Goal: Complete application form

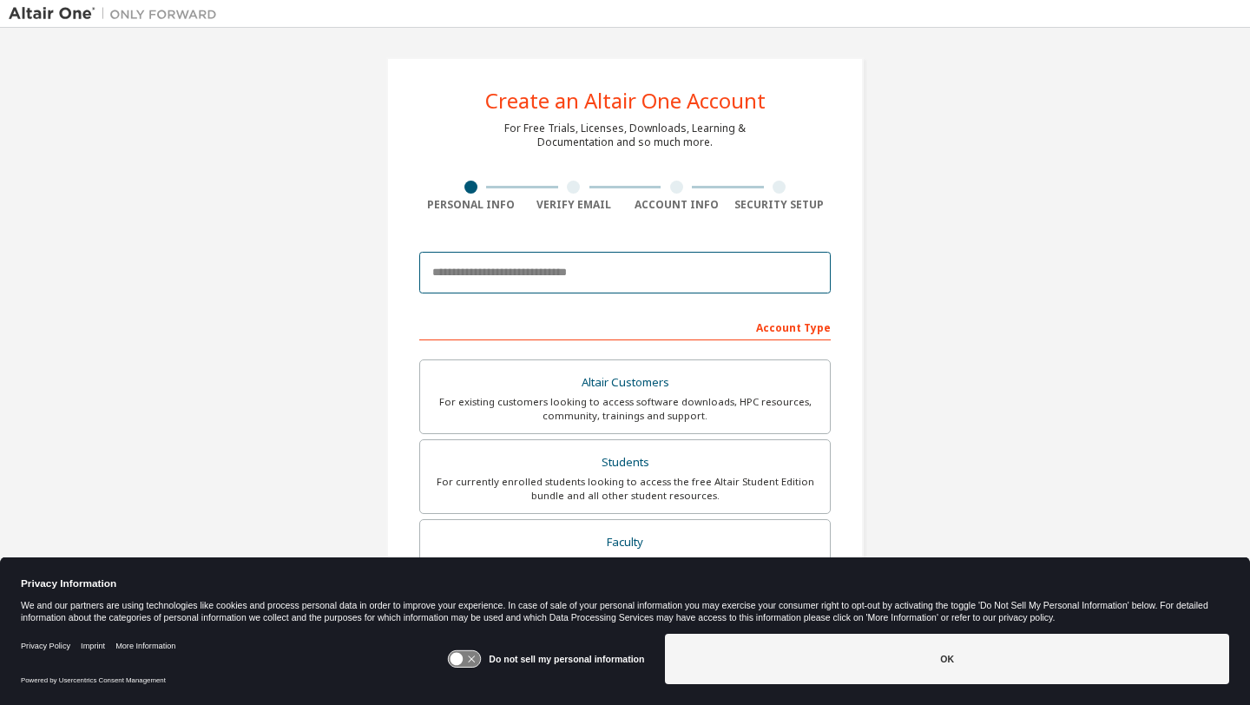
click at [485, 269] on input "email" at bounding box center [624, 273] width 411 height 42
type input "**********"
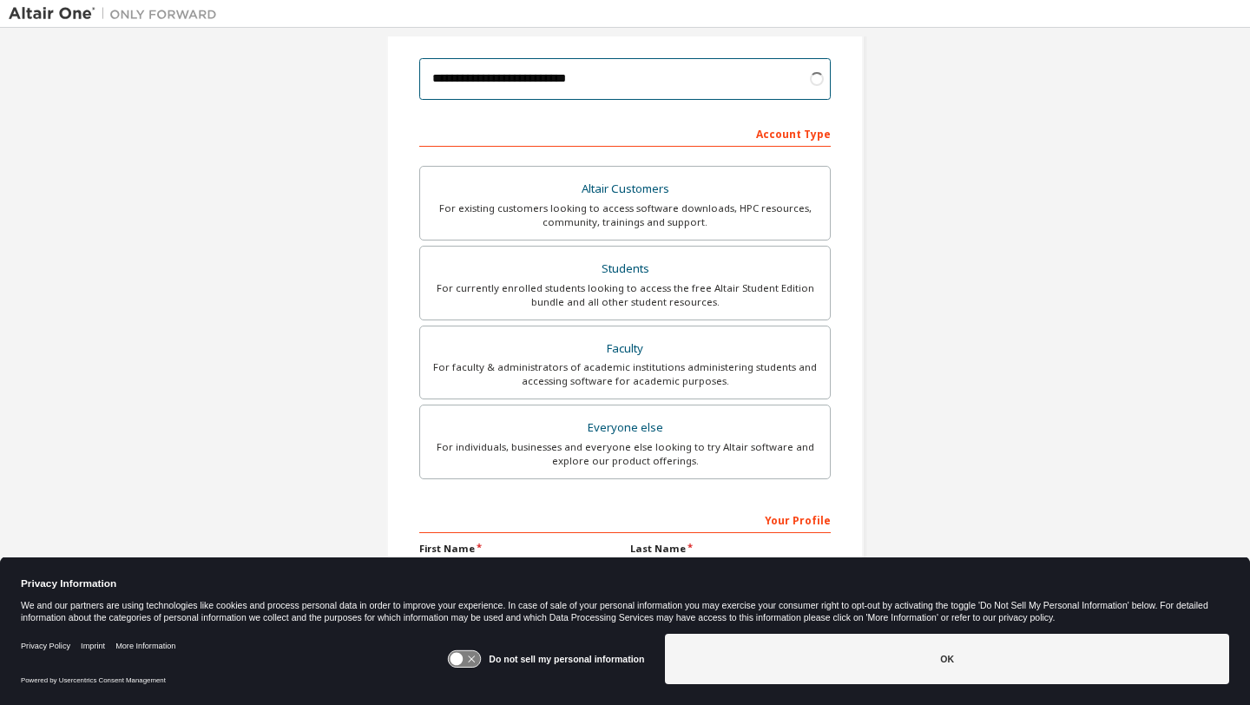
scroll to position [198, 0]
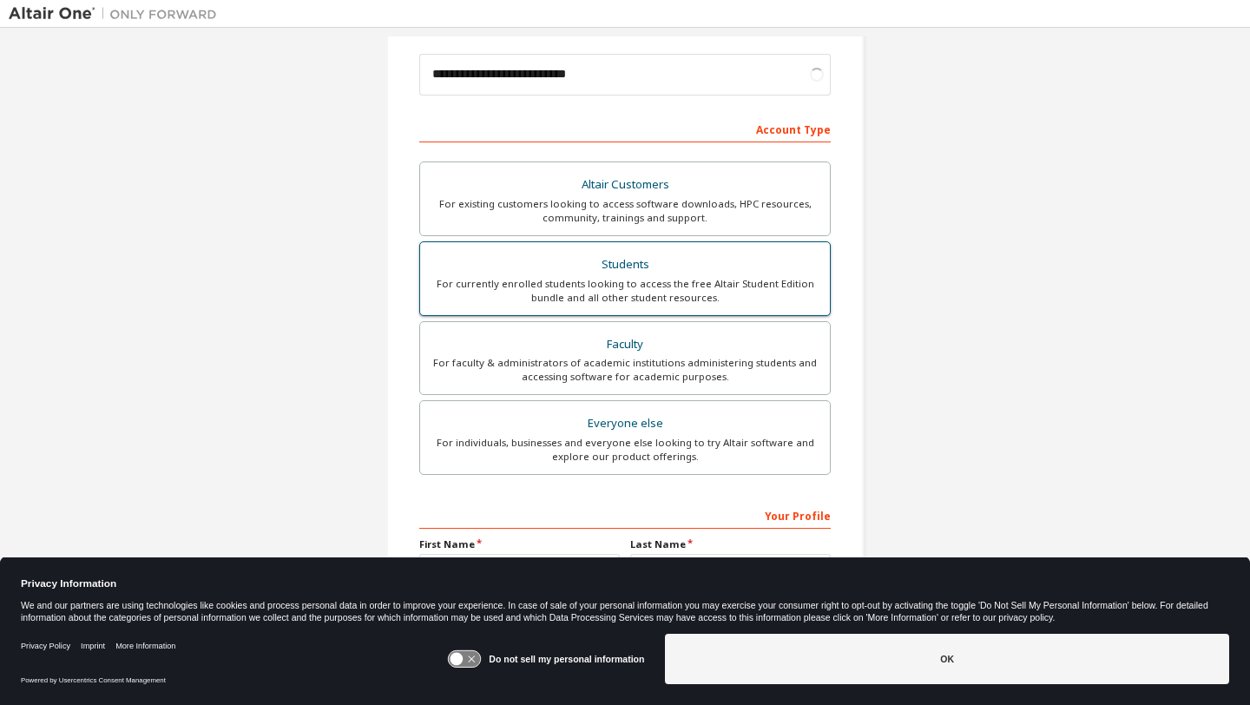
click at [531, 271] on div "Students" at bounding box center [625, 265] width 389 height 24
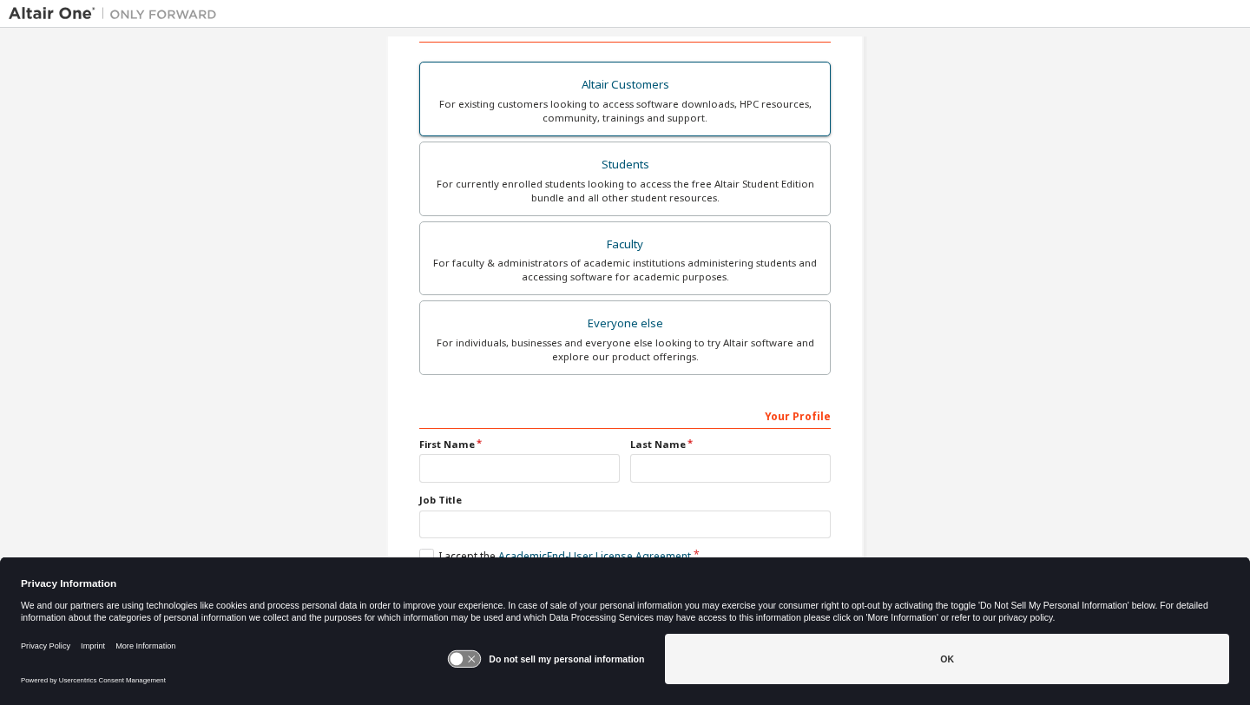
scroll to position [310, 0]
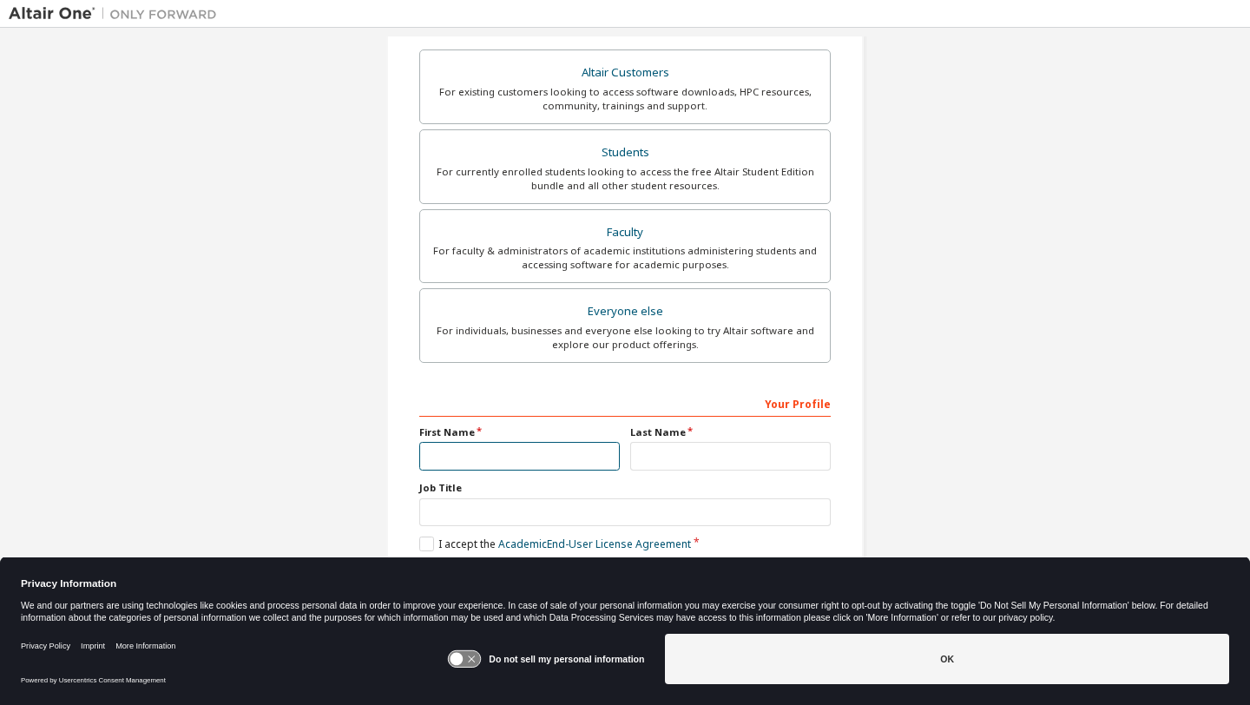
click at [497, 451] on input "text" at bounding box center [519, 456] width 201 height 29
type input "******"
click at [648, 457] on input "text" at bounding box center [730, 456] width 201 height 29
type input "*"
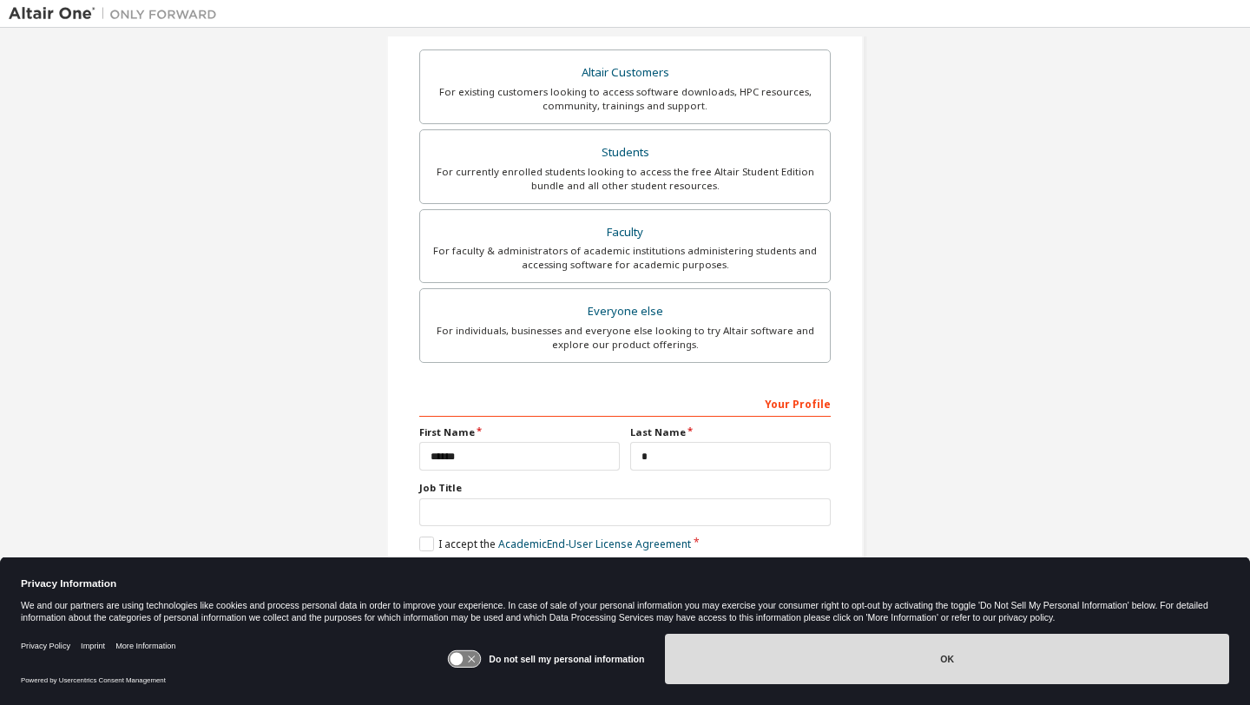
click at [758, 662] on button "OK" at bounding box center [947, 659] width 564 height 50
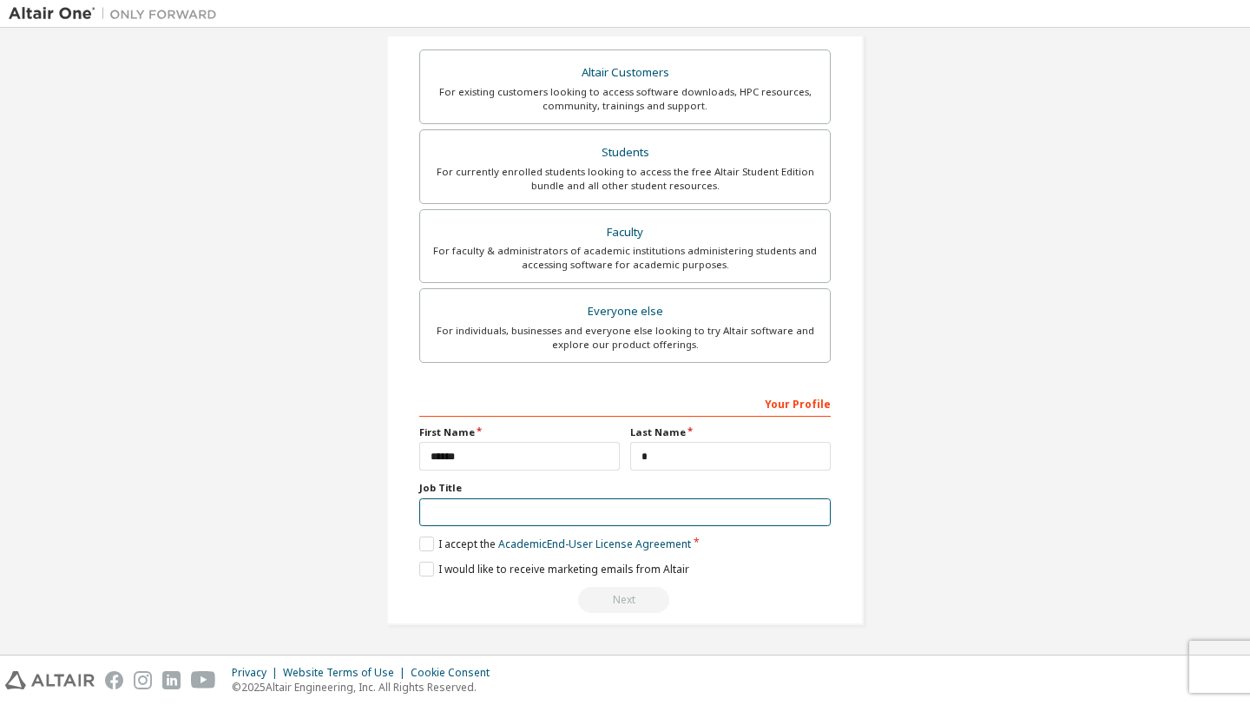
click at [500, 513] on input "text" at bounding box center [624, 512] width 411 height 29
type input "*******"
click at [409, 543] on div "**********" at bounding box center [624, 186] width 477 height 878
click at [423, 538] on label "I accept the Academic End-User License Agreement" at bounding box center [555, 543] width 272 height 15
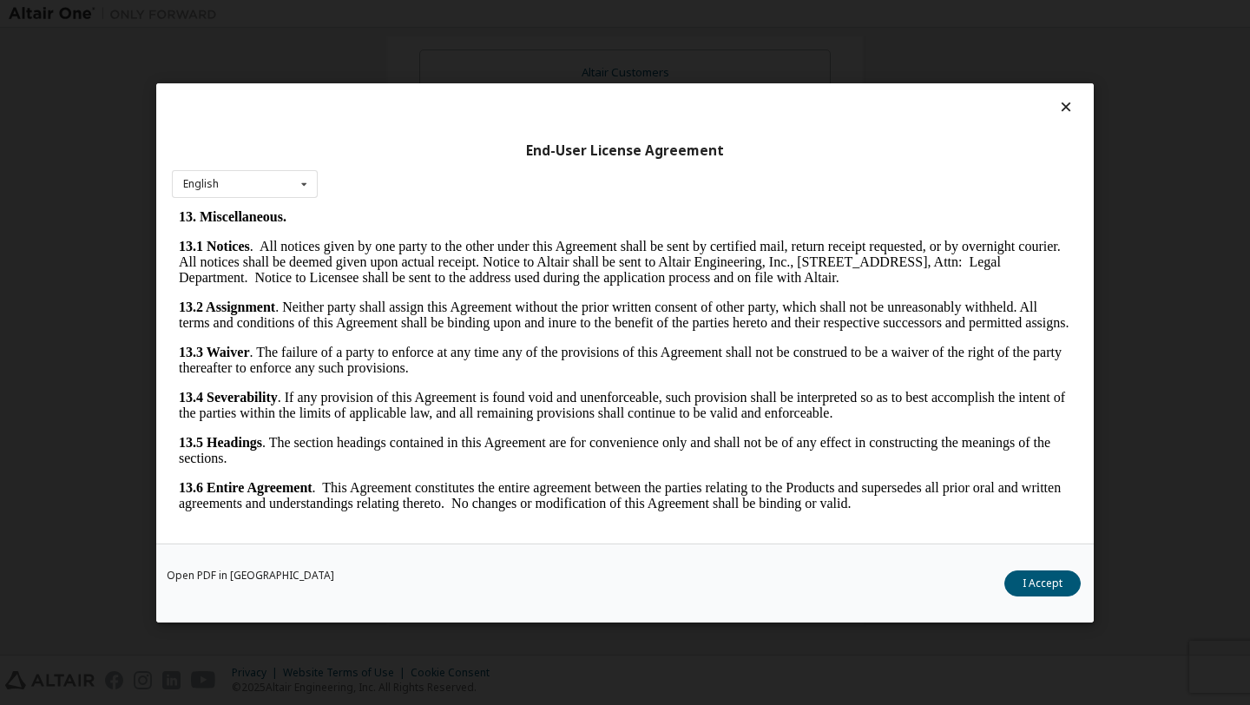
scroll to position [3, 0]
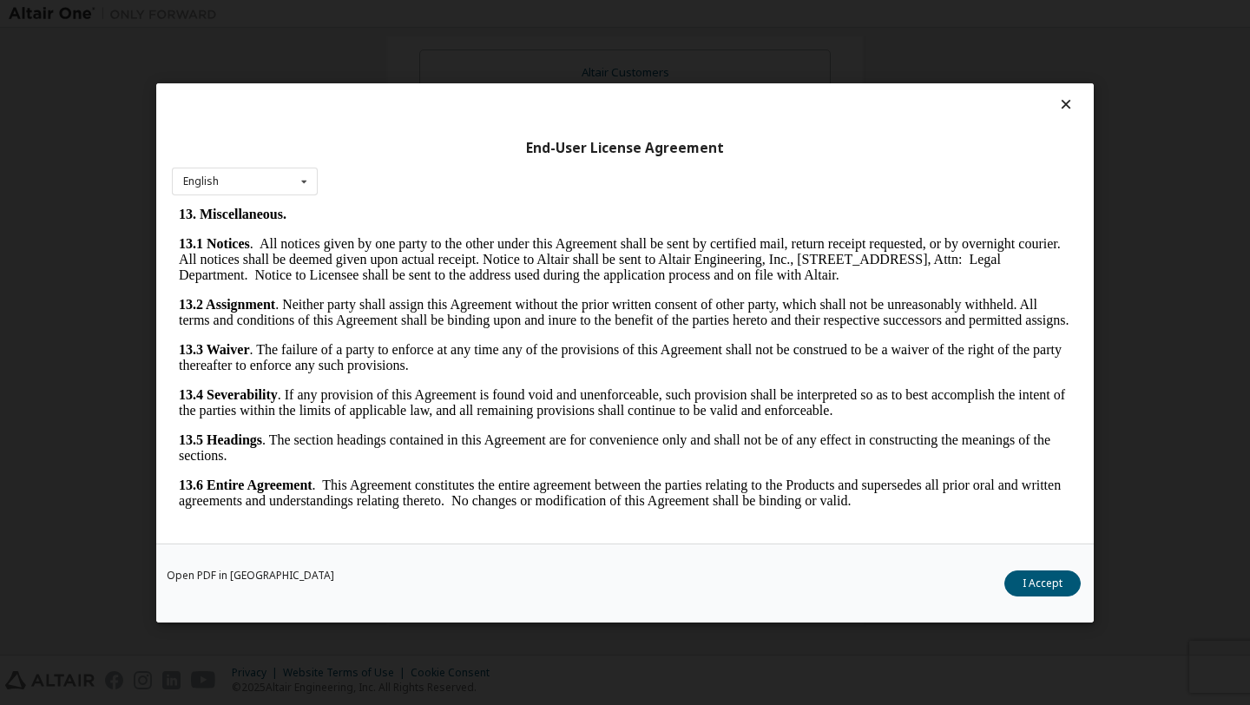
click at [1032, 601] on div "Open PDF in New Tab I Accept" at bounding box center [625, 582] width 938 height 79
click at [1035, 589] on button "I Accept" at bounding box center [1042, 582] width 76 height 26
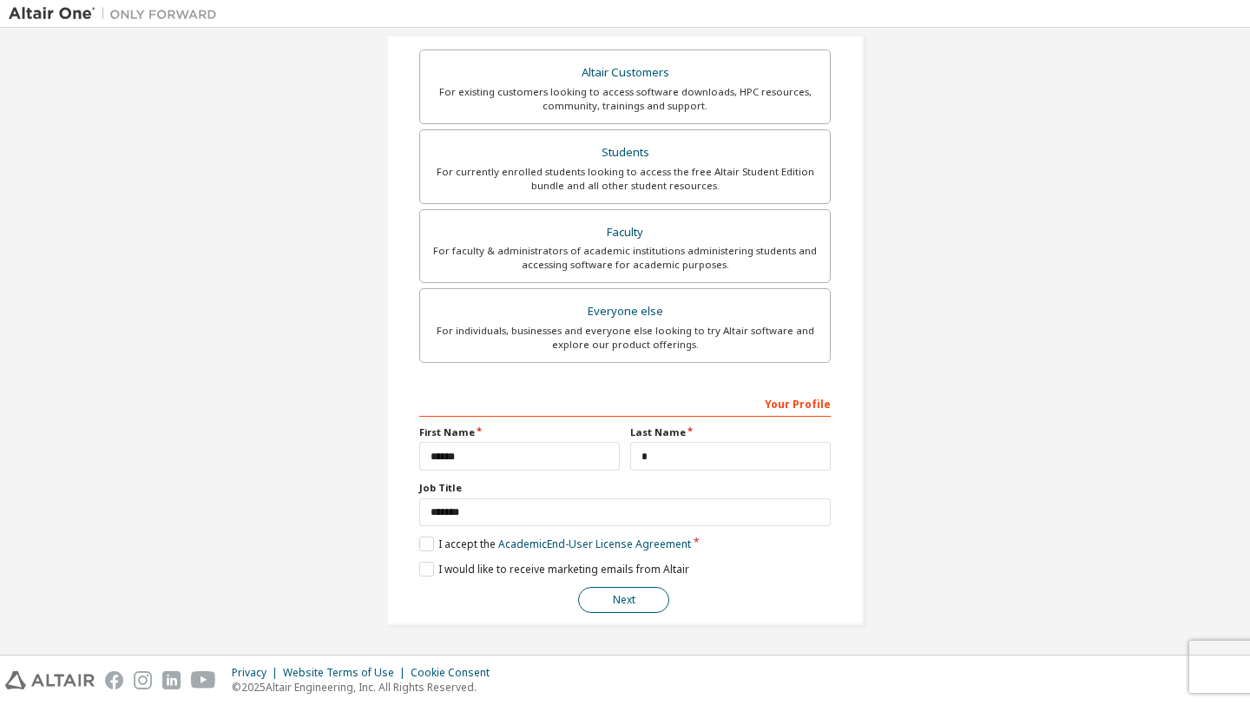
click at [598, 598] on button "Next" at bounding box center [623, 600] width 91 height 26
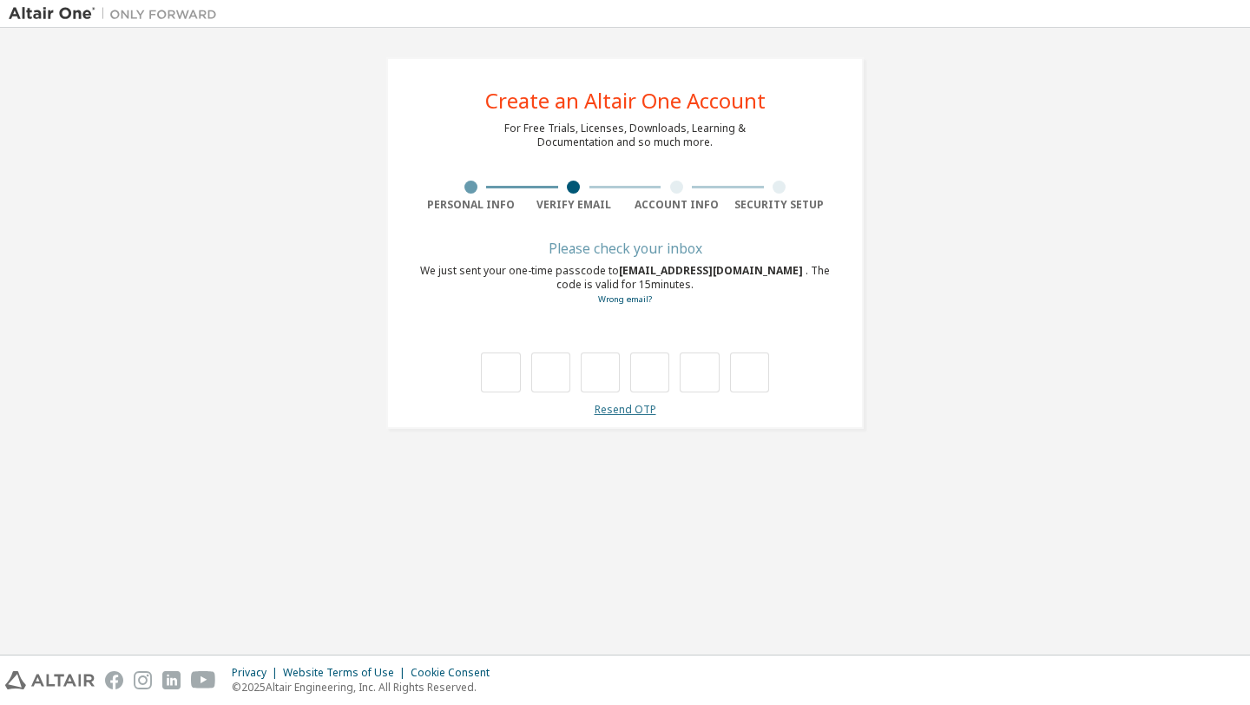
click at [623, 405] on link "Resend OTP" at bounding box center [626, 409] width 62 height 15
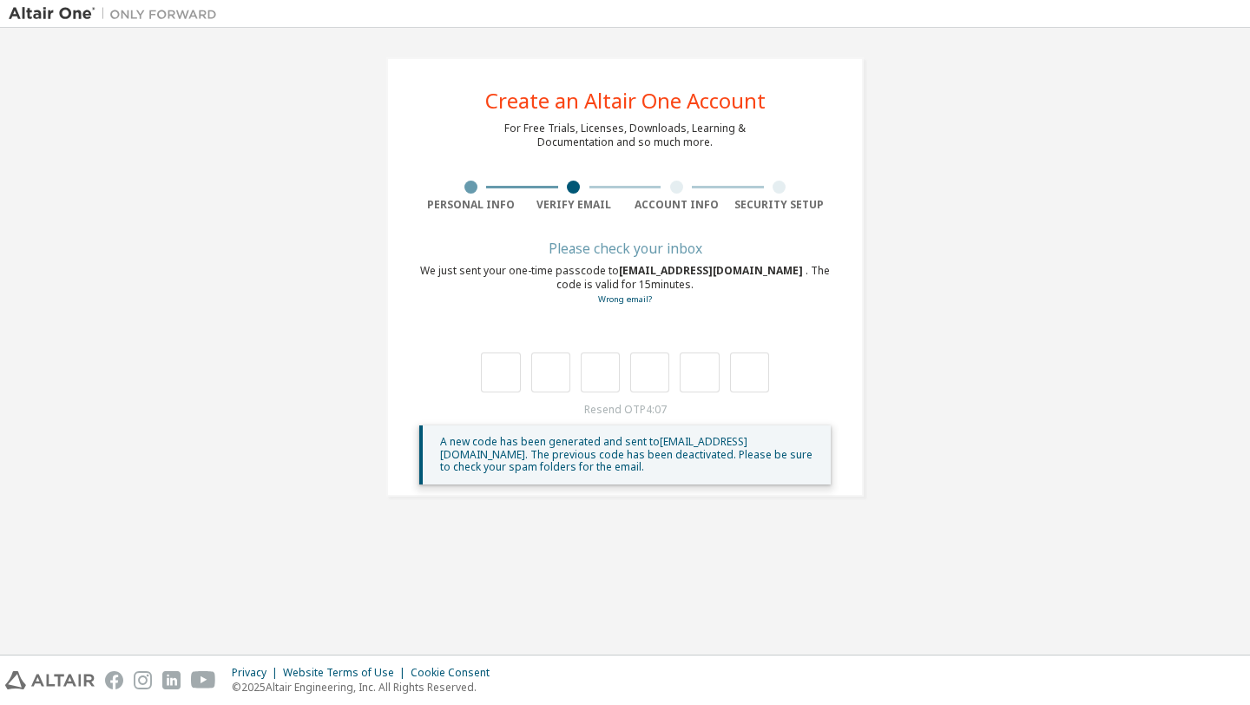
click at [734, 452] on span "A new code has been generated and sent to smule589@students.sfbu.edu . The prev…" at bounding box center [626, 454] width 372 height 40
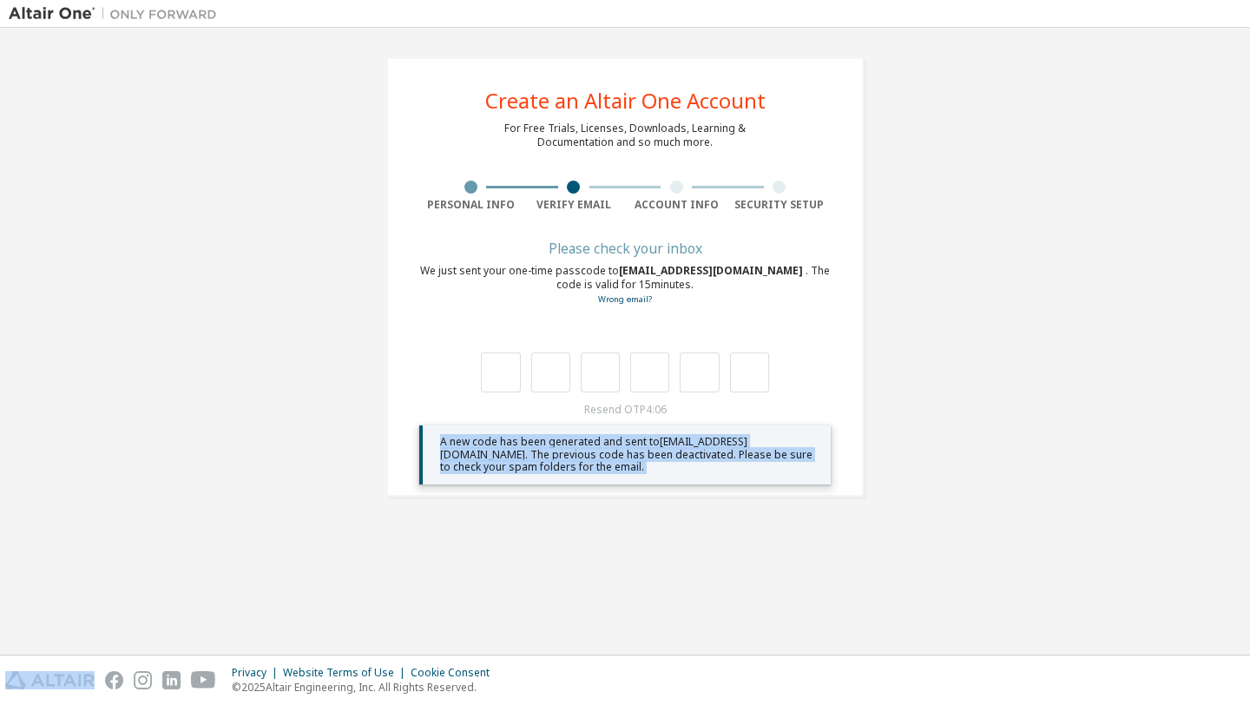
click at [734, 452] on span "A new code has been generated and sent to smule589@students.sfbu.edu . The prev…" at bounding box center [626, 454] width 372 height 40
click at [475, 525] on div "**********" at bounding box center [625, 340] width 1233 height 609
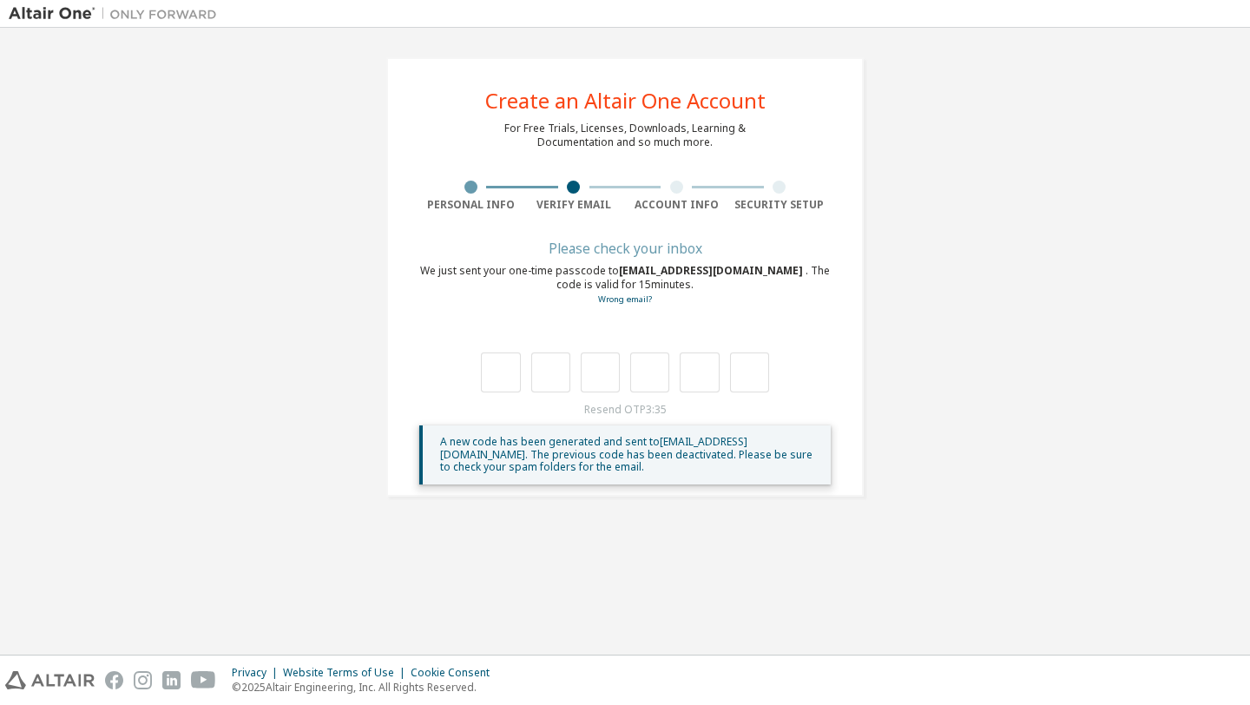
click at [630, 243] on div "Please check your inbox" at bounding box center [624, 248] width 411 height 10
click at [627, 298] on link "Wrong email?" at bounding box center [625, 298] width 54 height 11
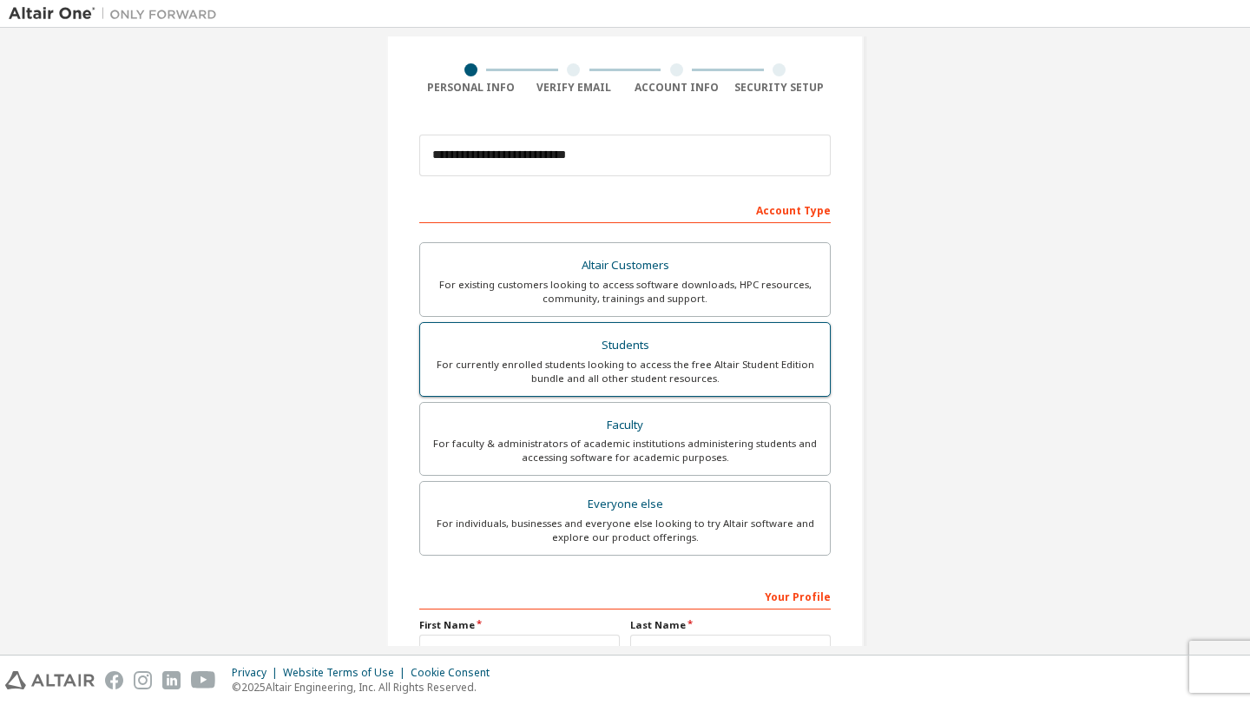
scroll to position [119, 0]
click at [538, 368] on div "For currently enrolled students looking to access the free Altair Student Editi…" at bounding box center [625, 370] width 389 height 28
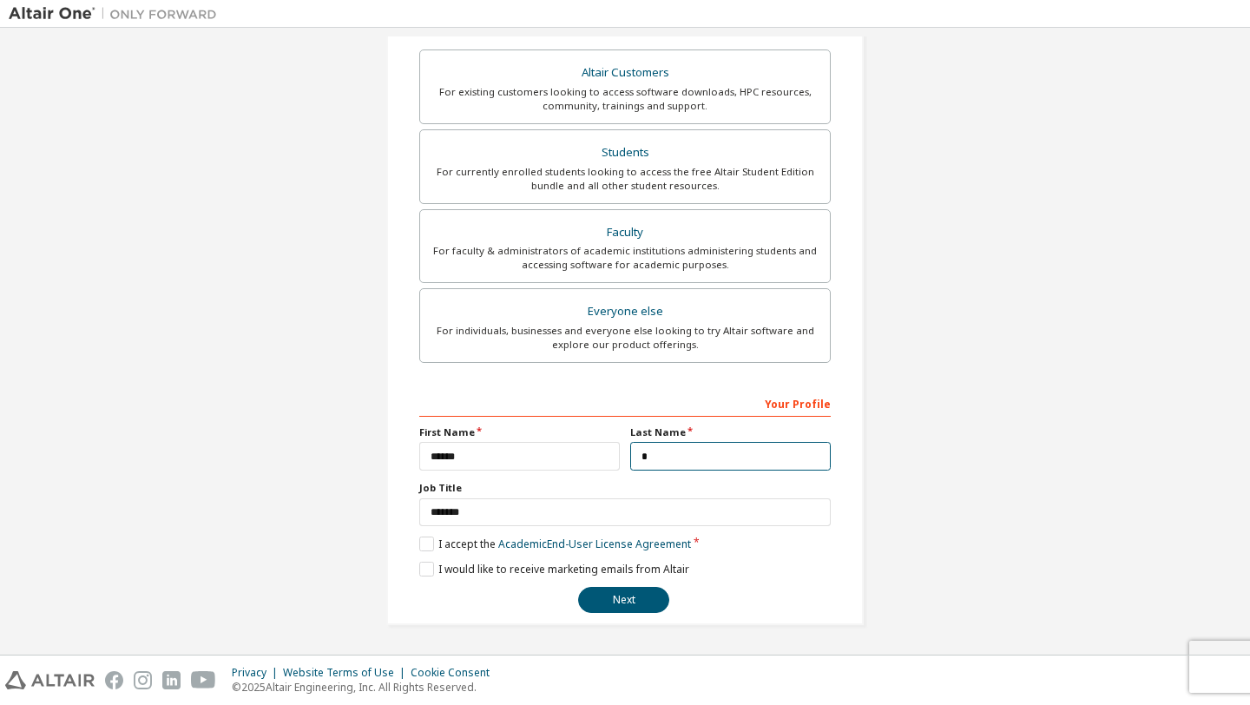
click at [679, 457] on input "*" at bounding box center [730, 456] width 201 height 29
type input "****"
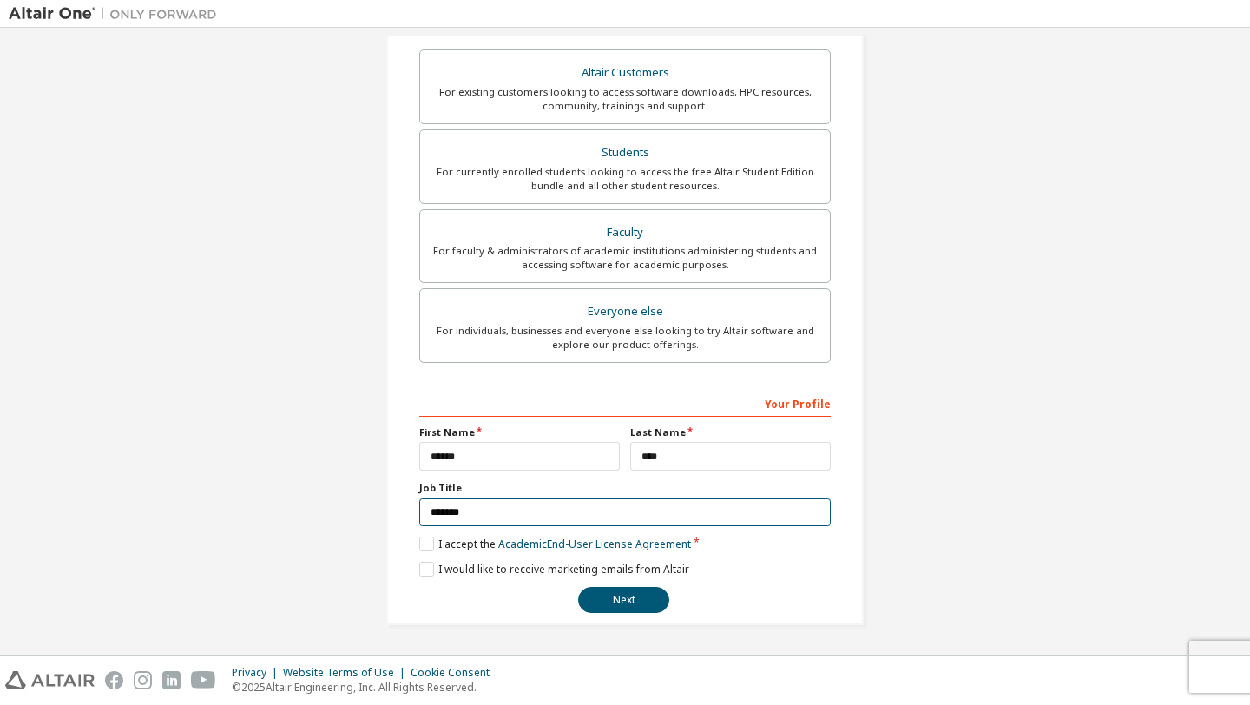
click at [484, 510] on input "*******" at bounding box center [624, 512] width 411 height 29
click at [429, 565] on label "I would like to receive marketing emails from Altair" at bounding box center [554, 569] width 270 height 15
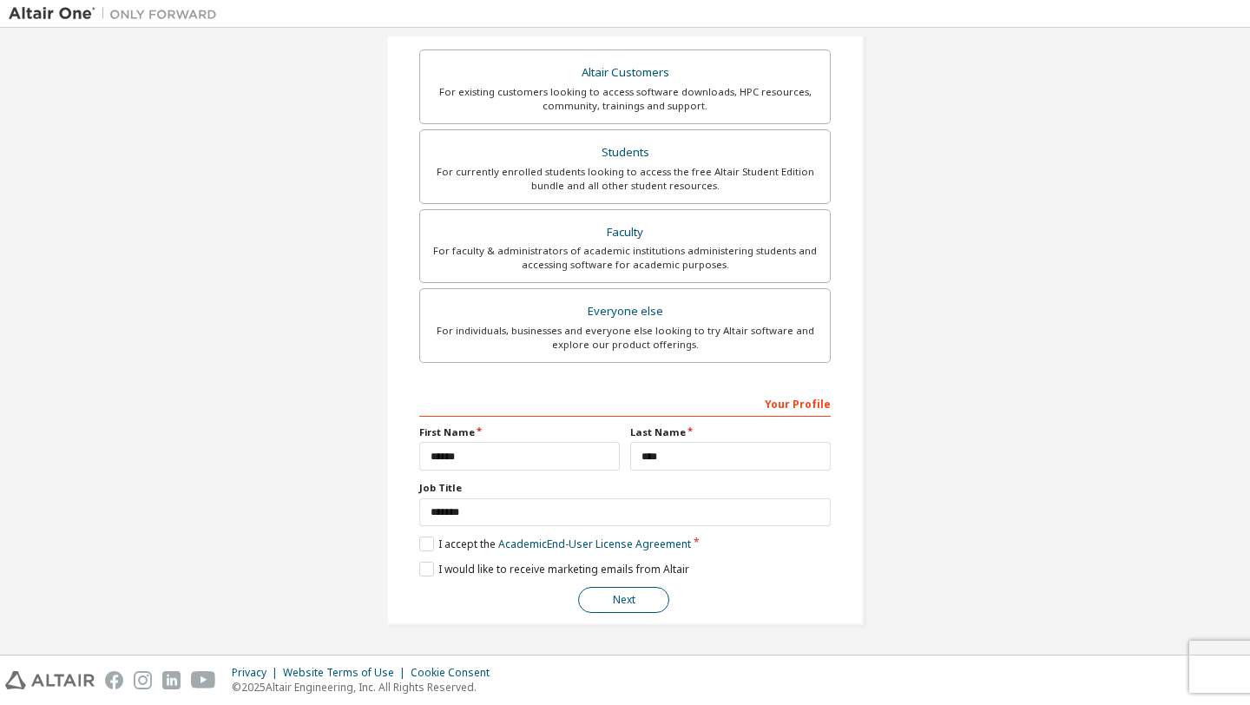
click at [620, 595] on button "Next" at bounding box center [623, 600] width 91 height 26
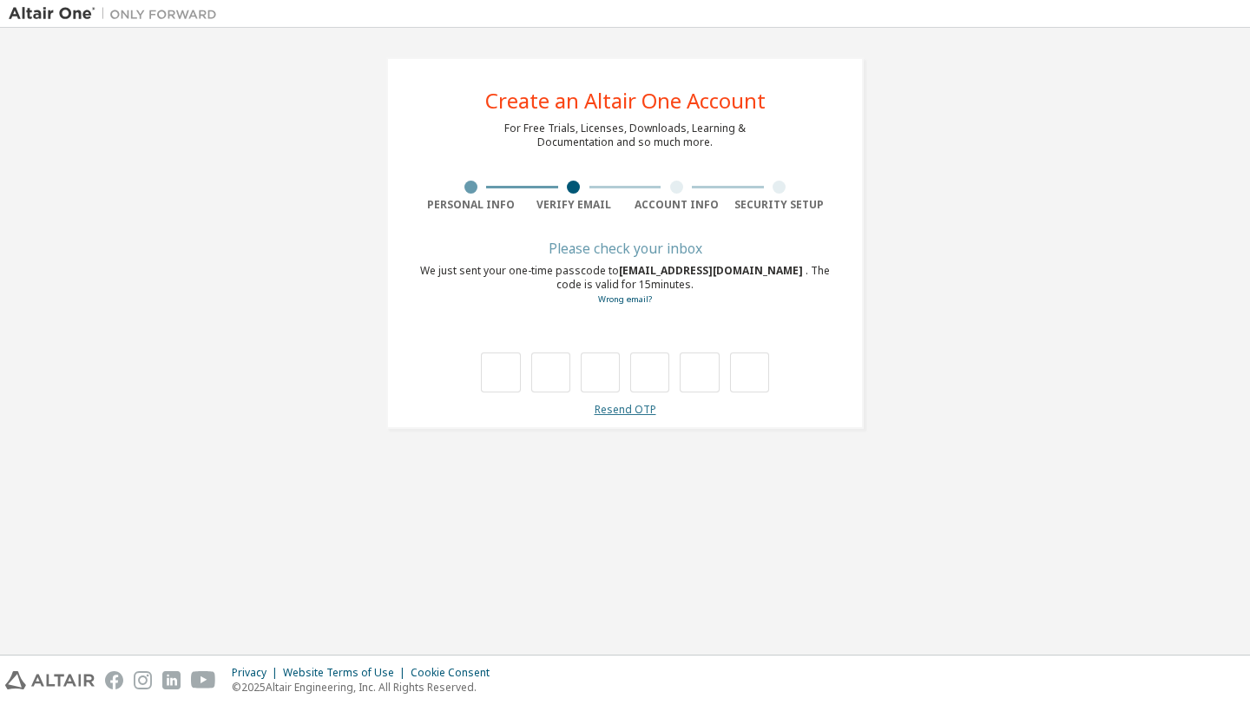
click at [623, 404] on link "Resend OTP" at bounding box center [626, 409] width 62 height 15
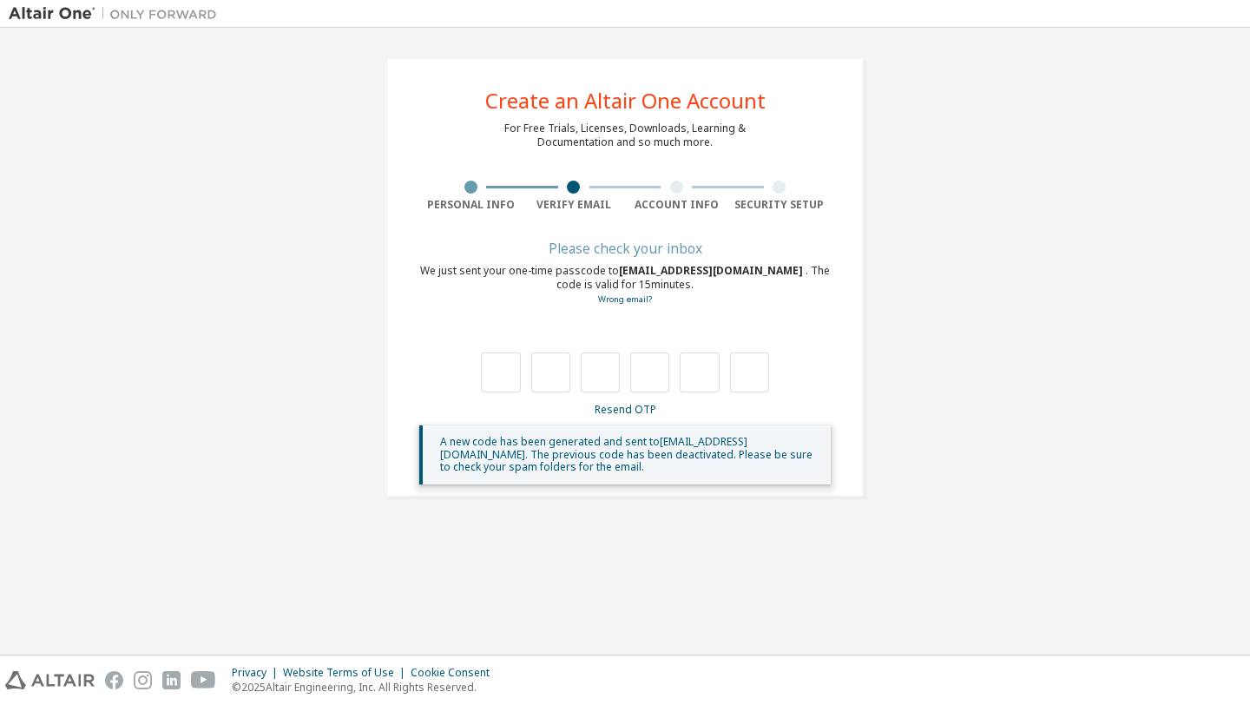
click at [610, 252] on div "Please check your inbox" at bounding box center [624, 248] width 411 height 10
click at [601, 450] on span "A new code has been generated and sent to smule589@students.sfbu.edu . The prev…" at bounding box center [626, 454] width 372 height 40
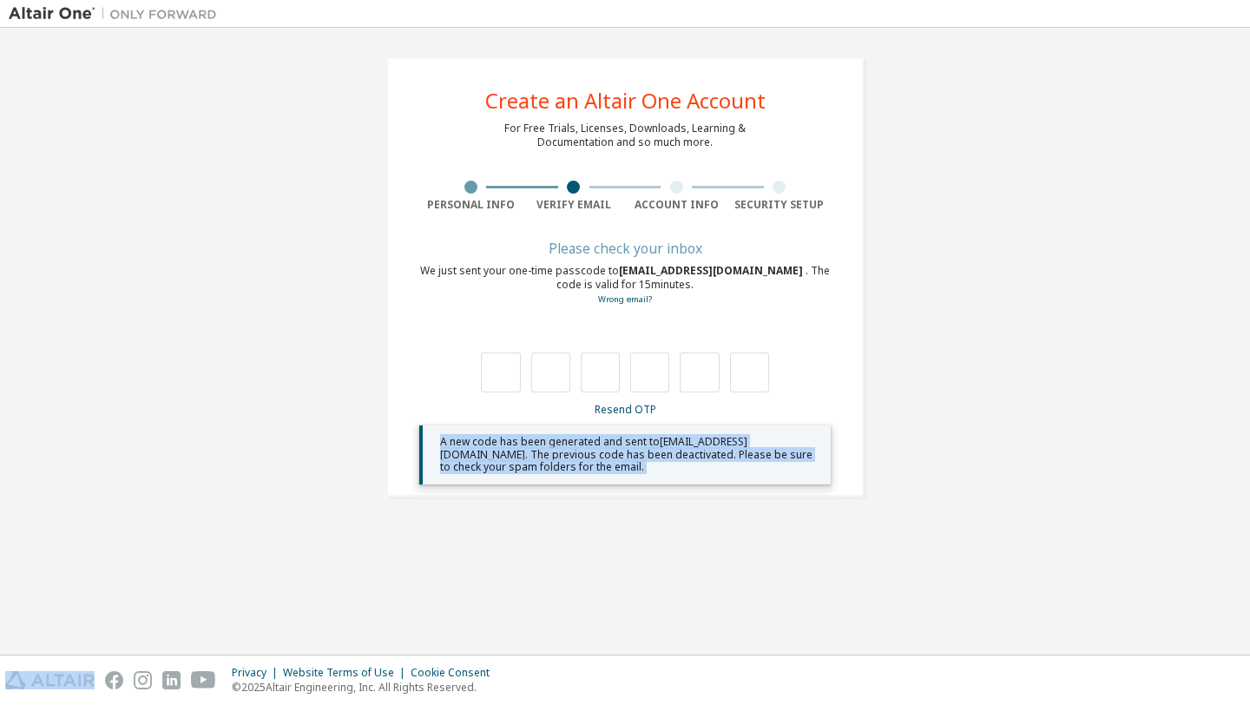
click at [601, 450] on span "A new code has been generated and sent to smule589@students.sfbu.edu . The prev…" at bounding box center [626, 454] width 372 height 40
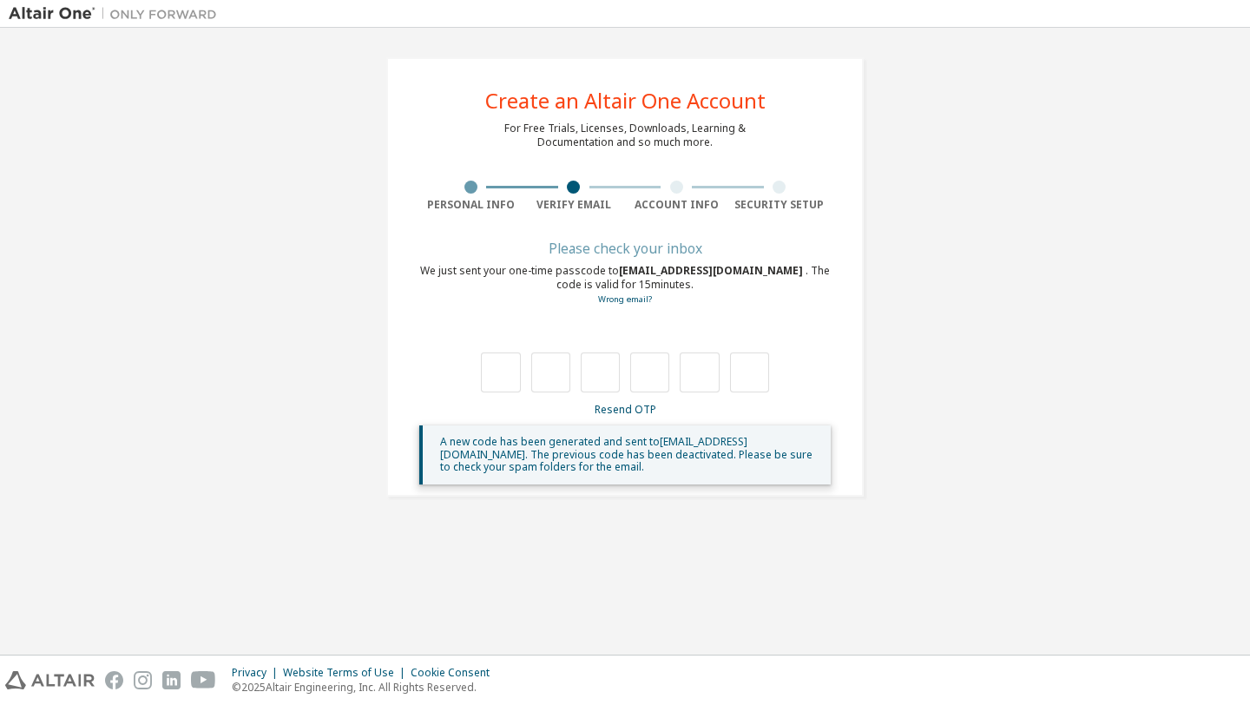
click at [628, 461] on span "A new code has been generated and sent to smule589@students.sfbu.edu . The prev…" at bounding box center [626, 454] width 372 height 40
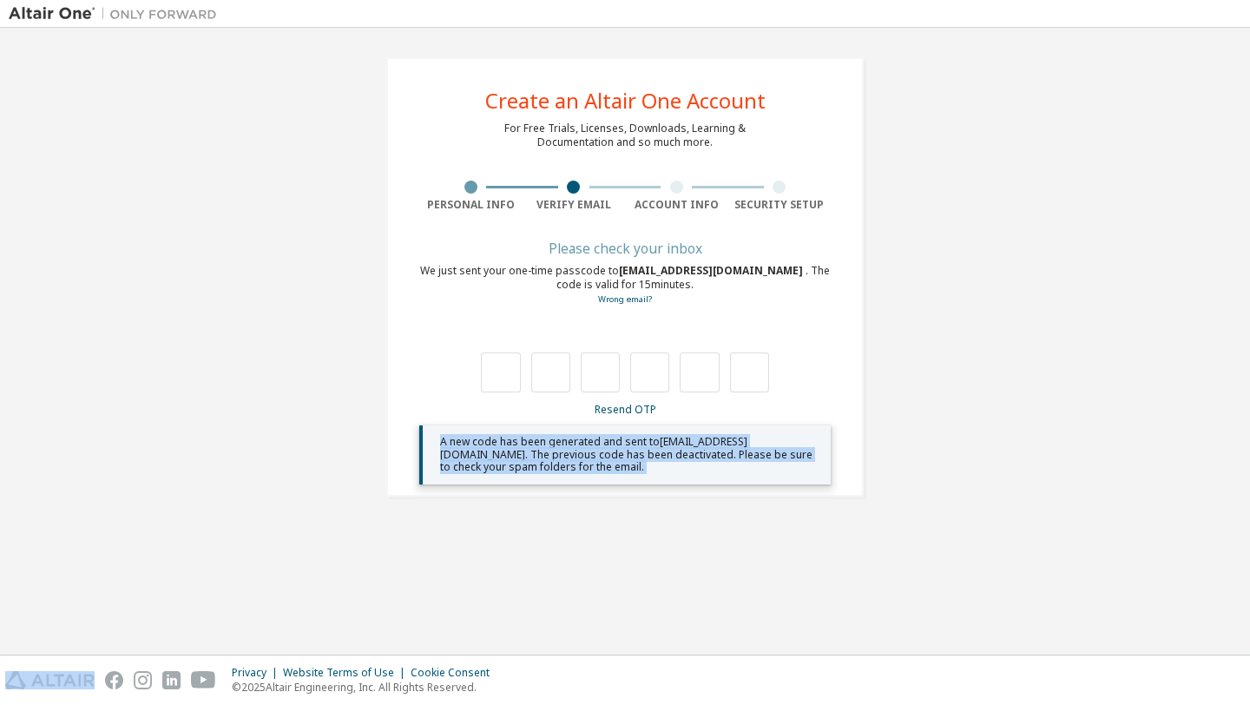
click at [628, 461] on span "A new code has been generated and sent to smule589@students.sfbu.edu . The prev…" at bounding box center [626, 454] width 372 height 40
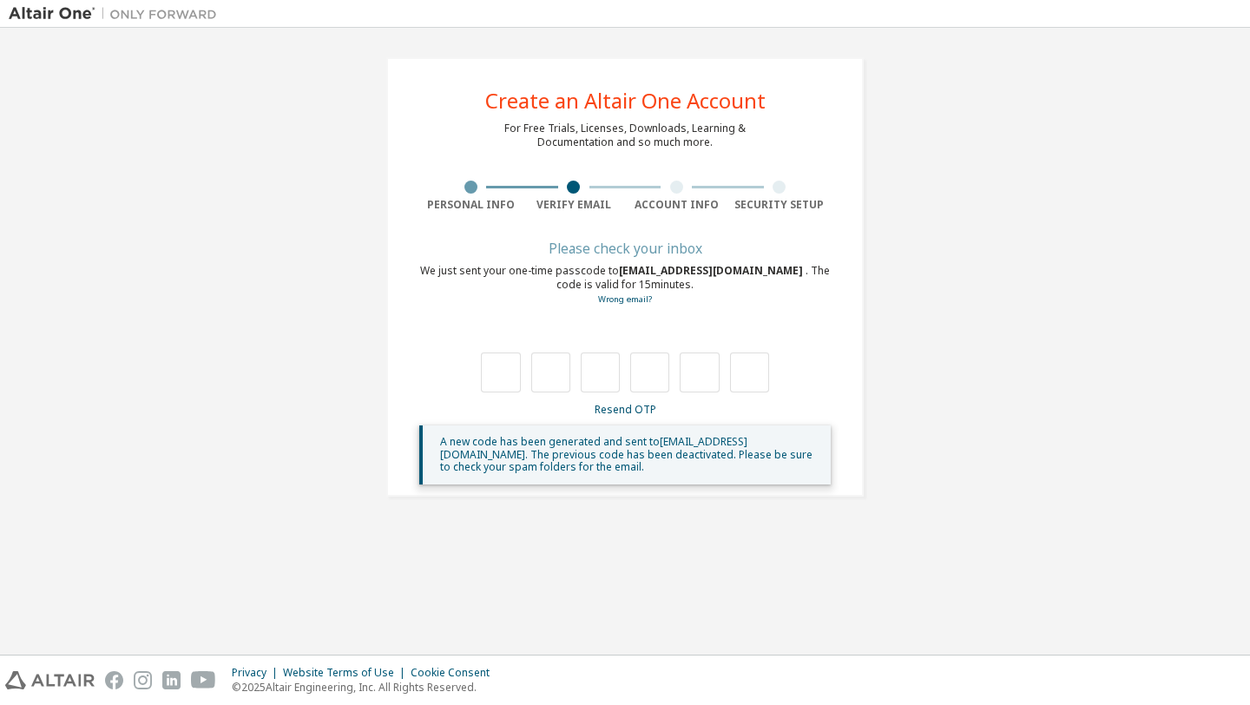
click at [708, 436] on span "A new code has been generated and sent to smule589@students.sfbu.edu . The prev…" at bounding box center [626, 454] width 372 height 40
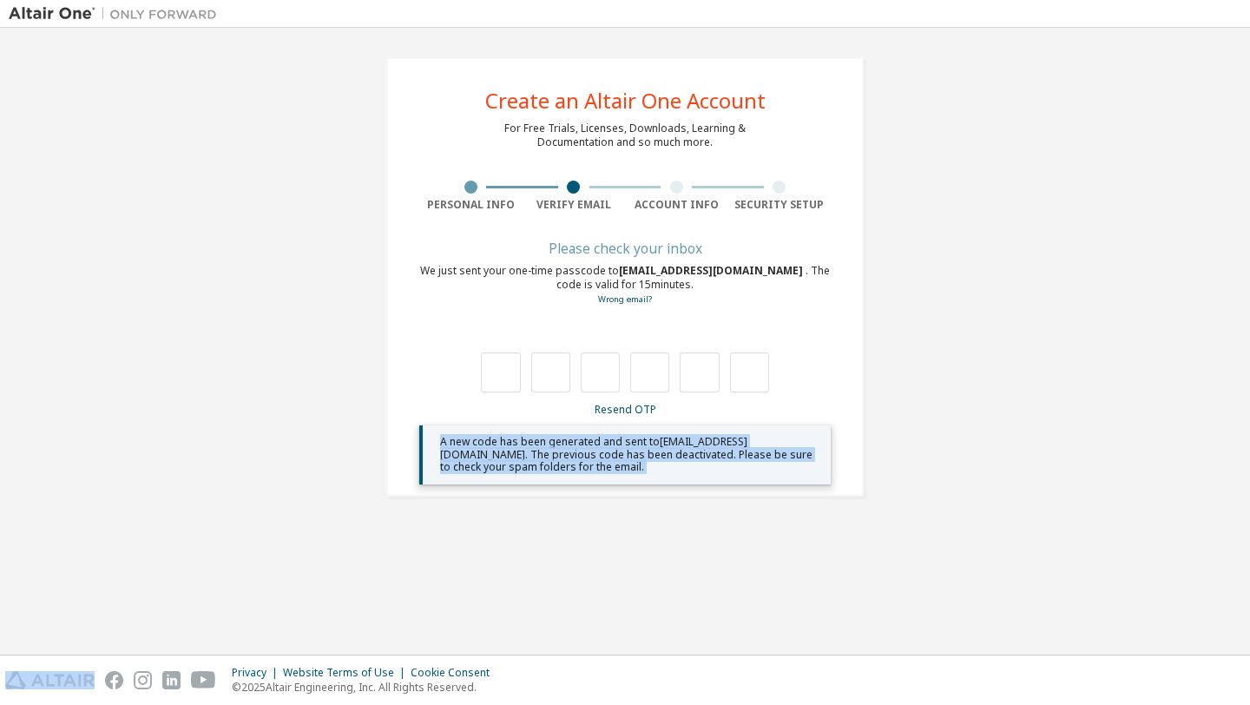
click at [708, 436] on span "A new code has been generated and sent to smule589@students.sfbu.edu . The prev…" at bounding box center [626, 454] width 372 height 40
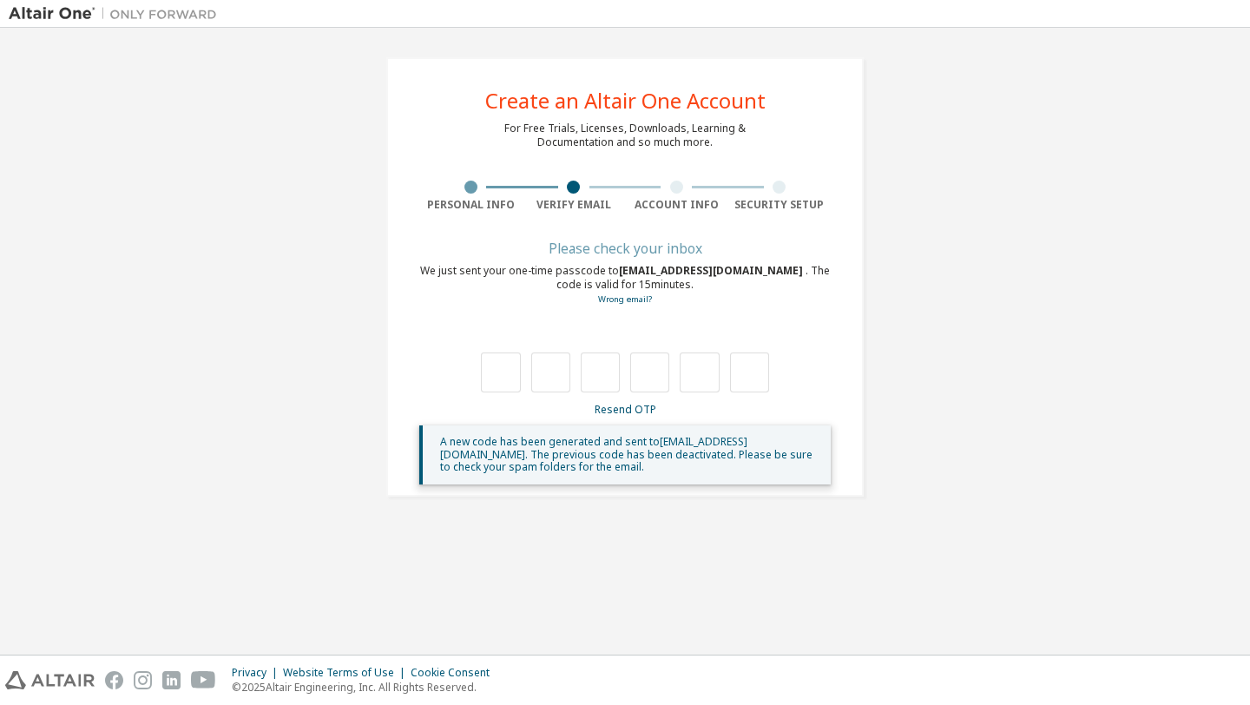
click at [714, 445] on span "A new code has been generated and sent to smule589@students.sfbu.edu . The prev…" at bounding box center [626, 454] width 372 height 40
click at [628, 300] on link "Wrong email?" at bounding box center [625, 298] width 54 height 11
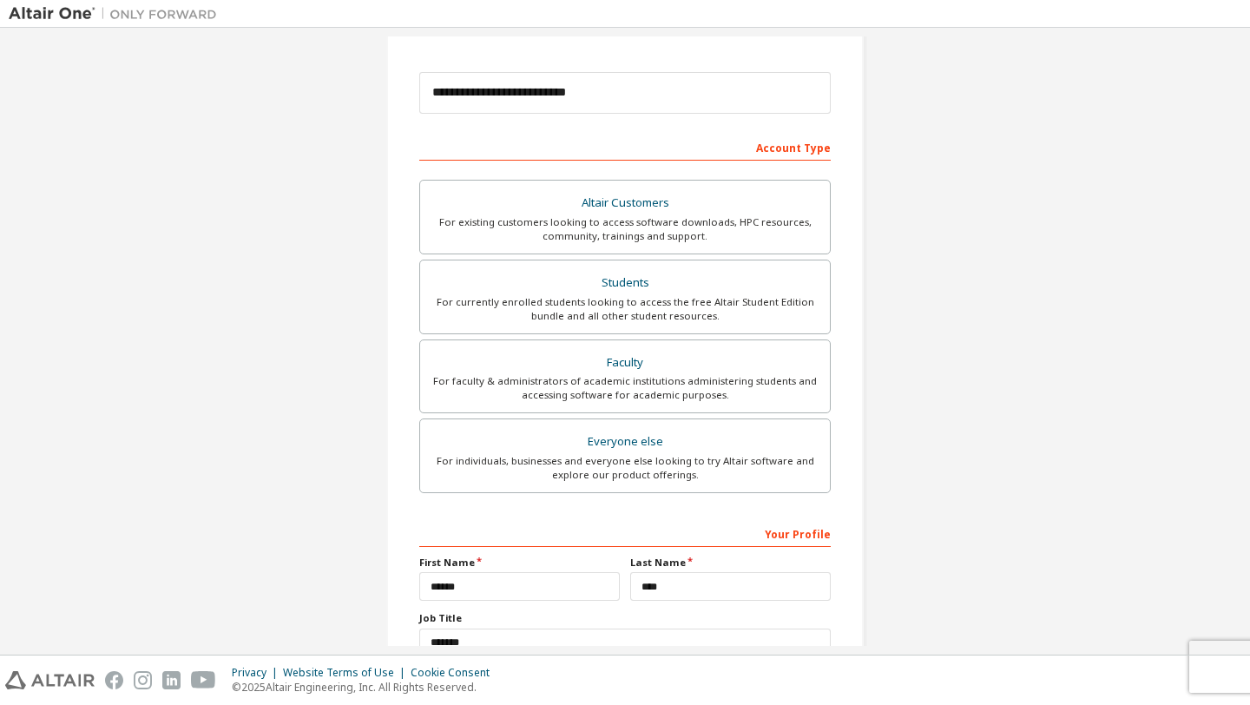
scroll to position [63, 0]
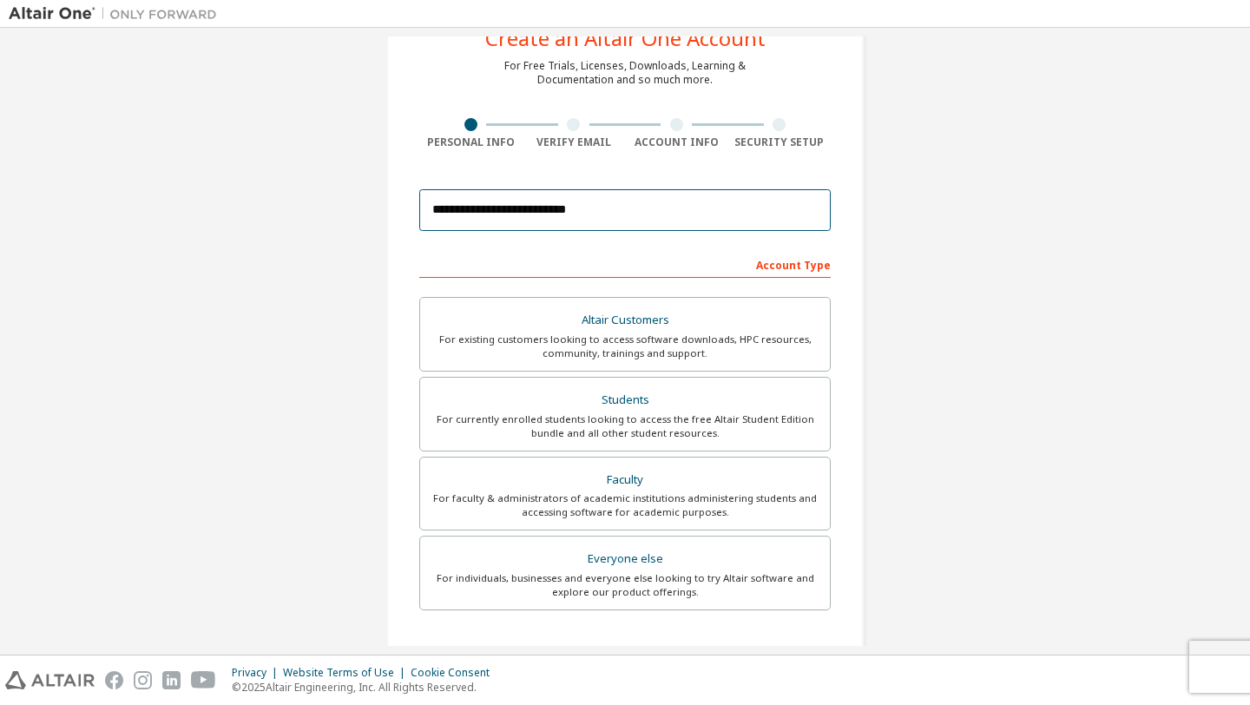
click at [540, 214] on input "**********" at bounding box center [624, 210] width 411 height 42
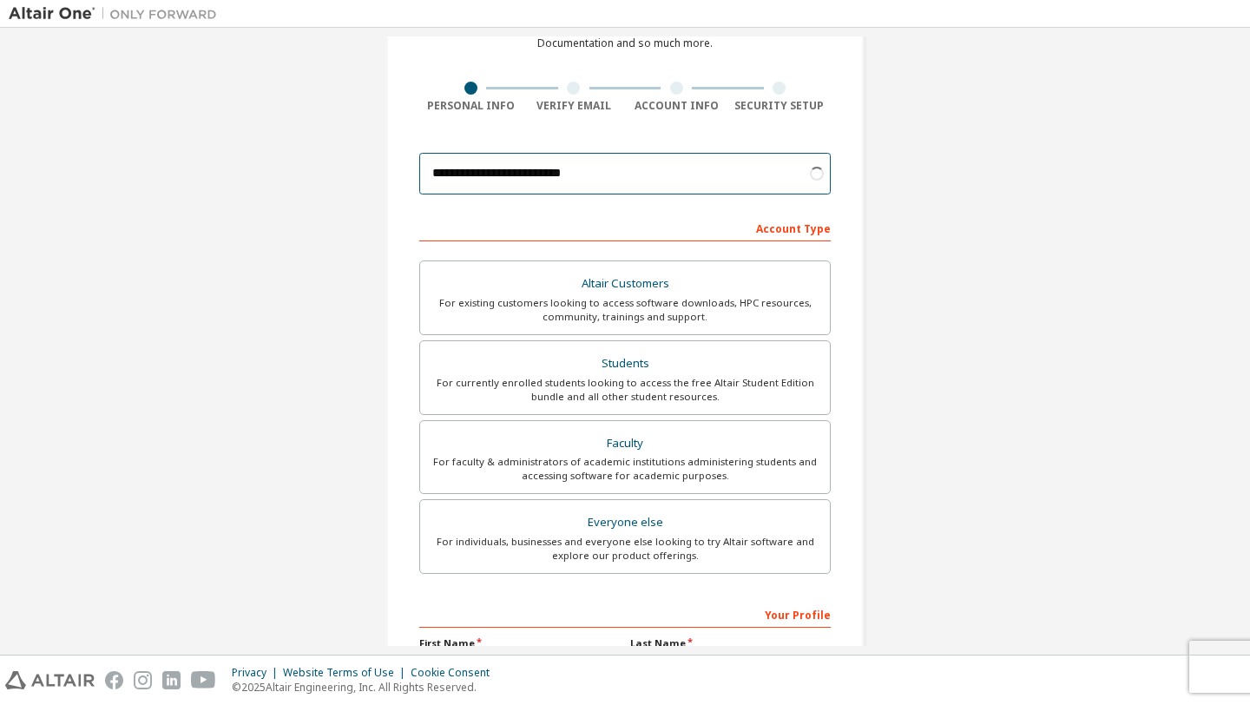
scroll to position [107, 0]
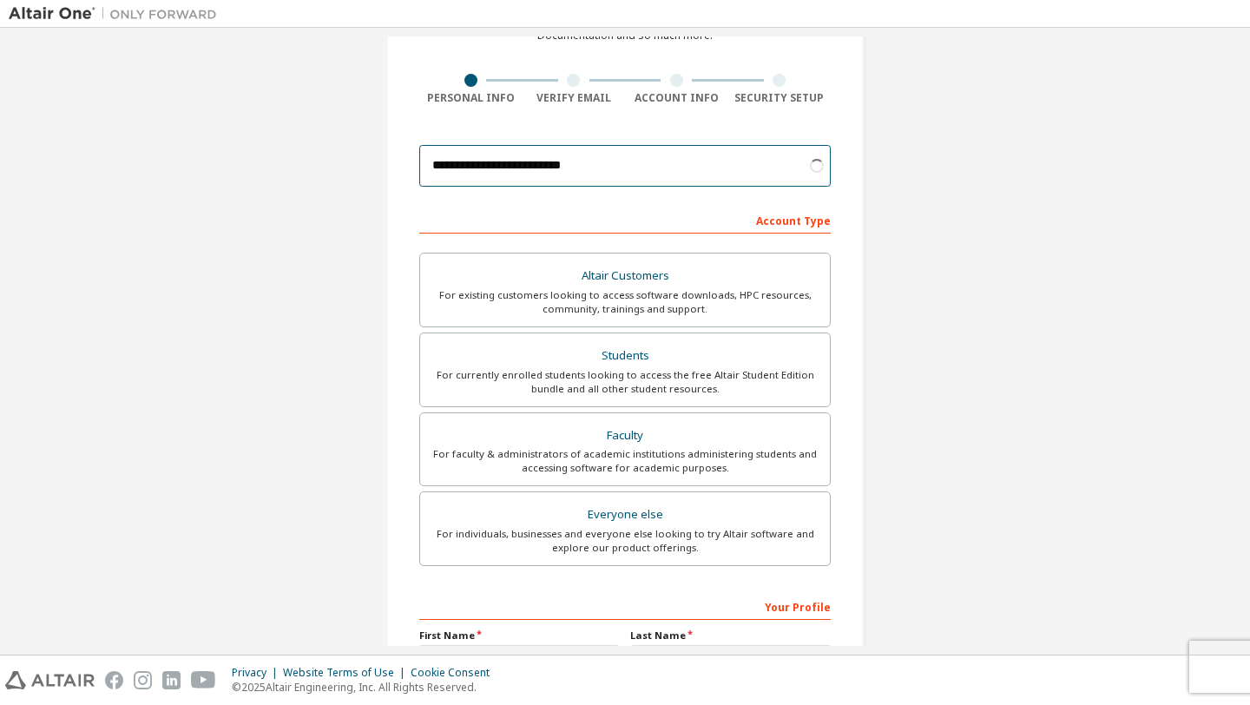
type input "**********"
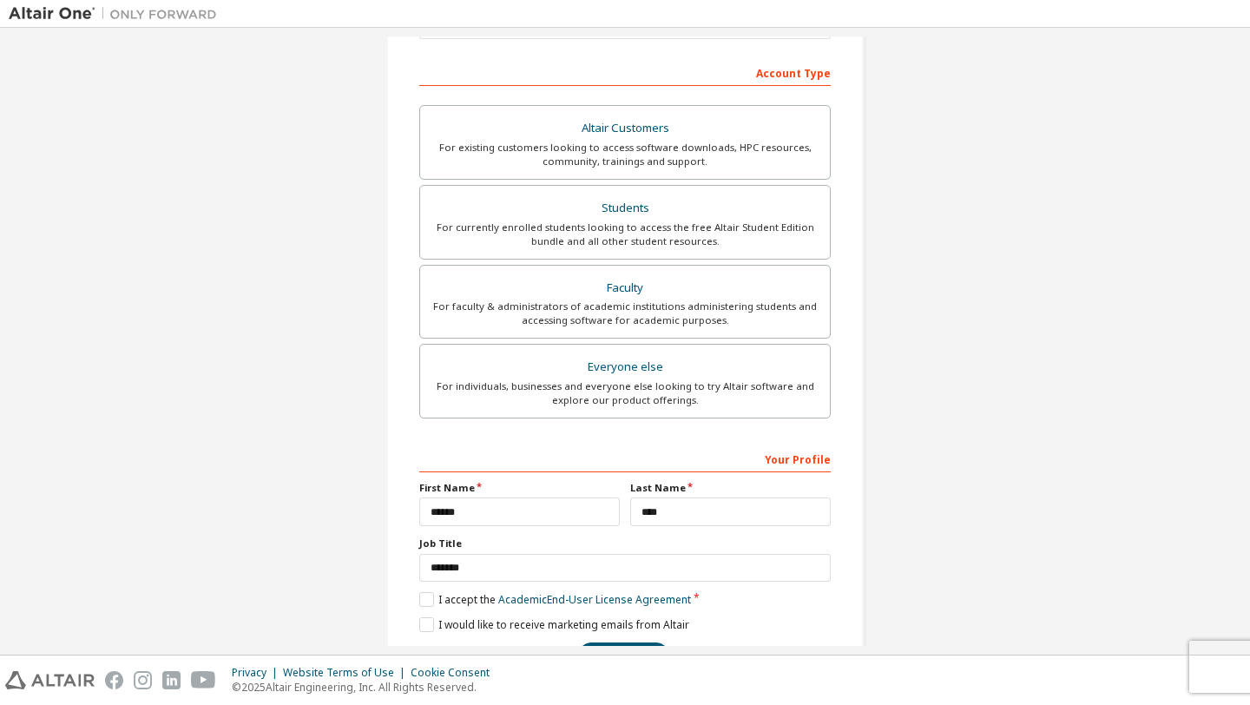
scroll to position [310, 0]
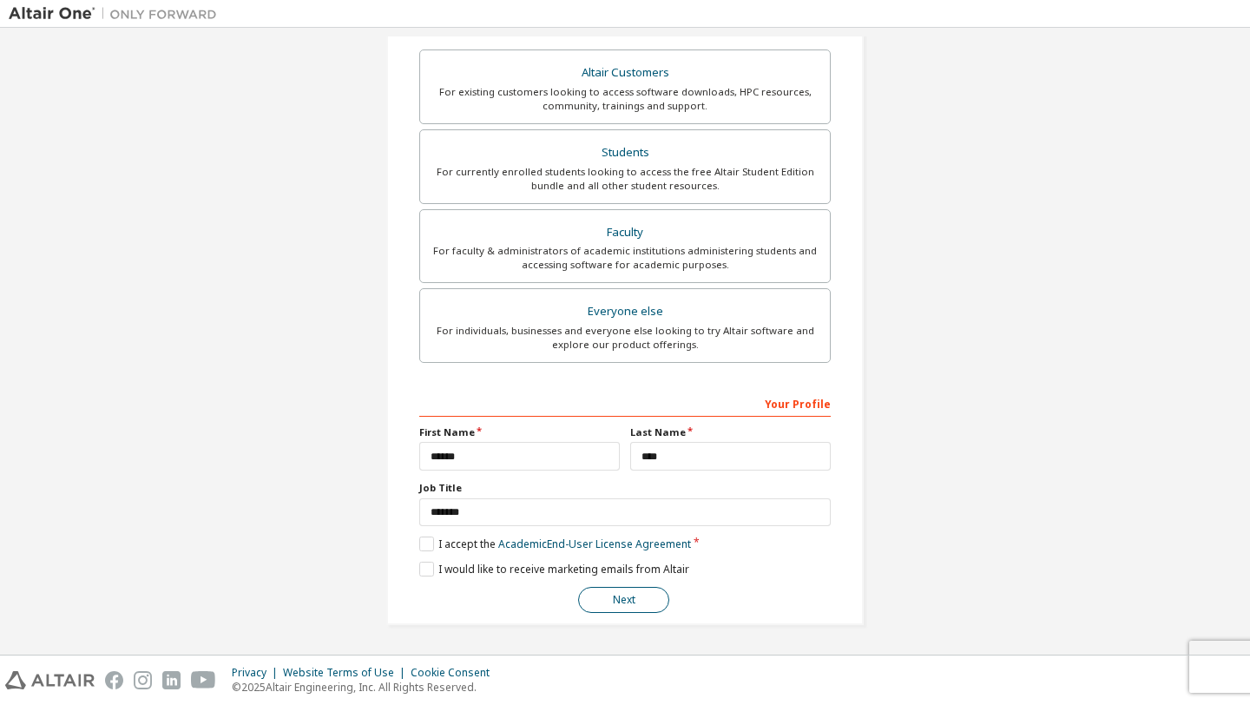
click at [618, 589] on button "Next" at bounding box center [623, 600] width 91 height 26
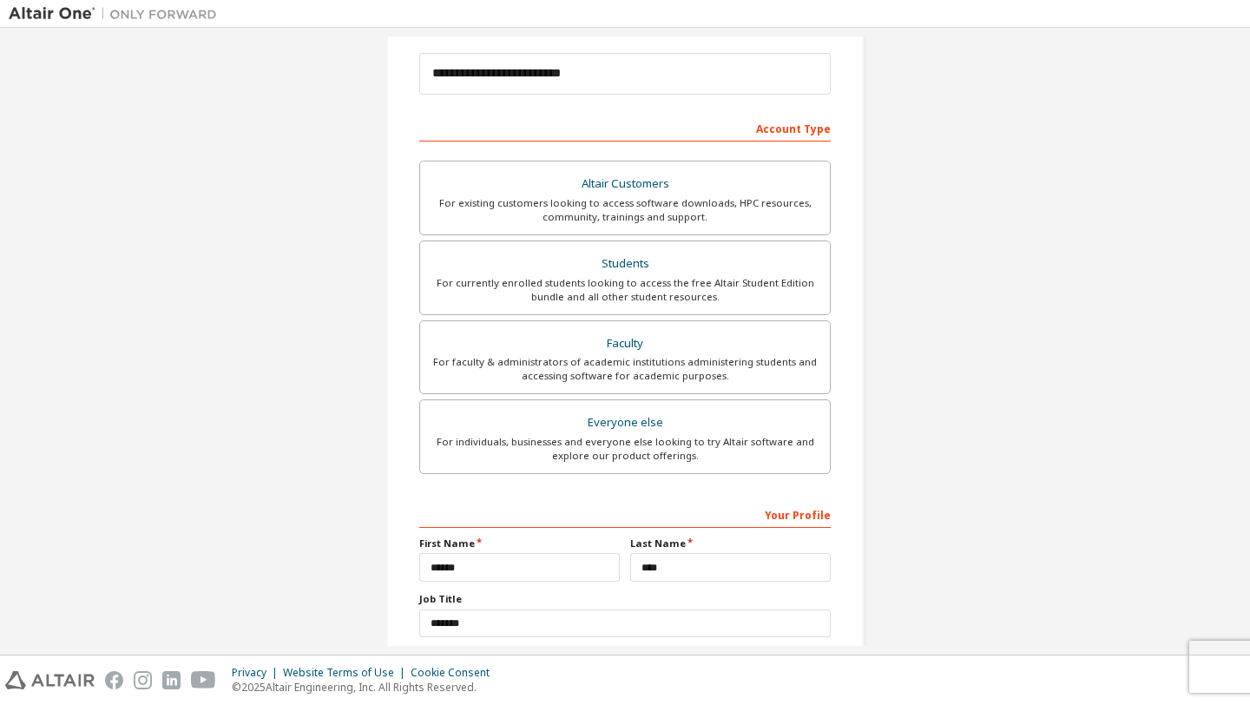
scroll to position [0, 0]
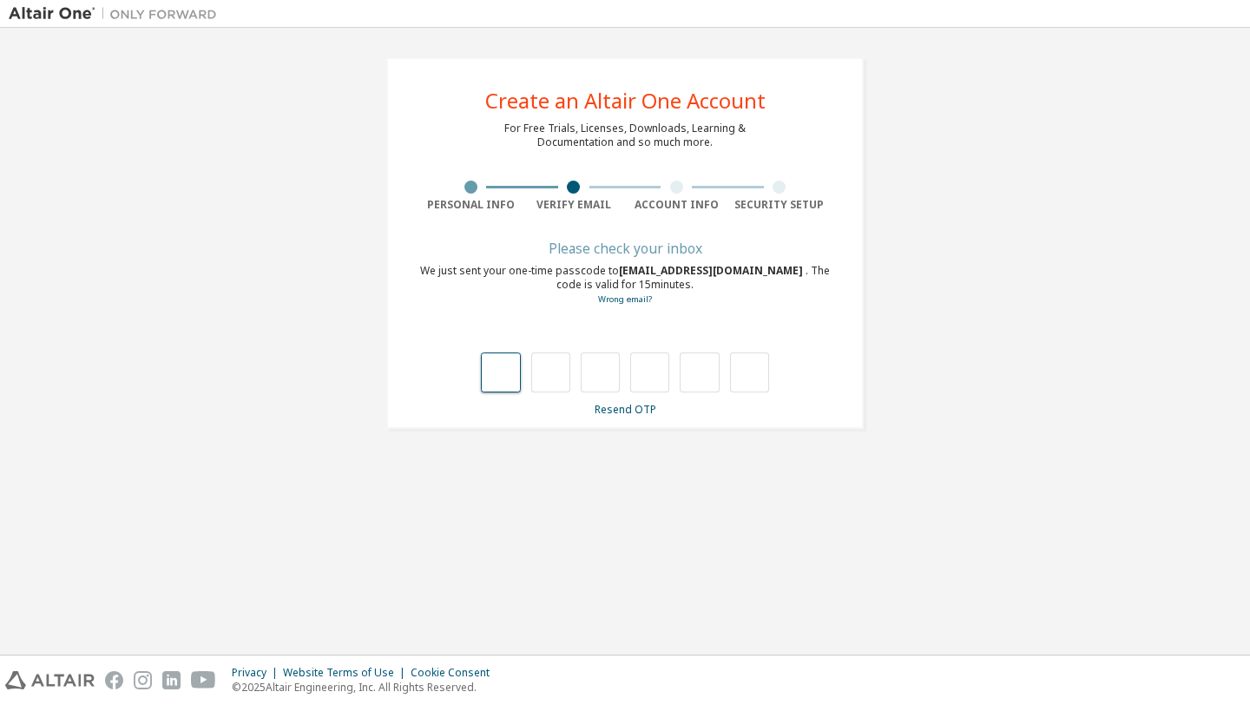
type input "*"
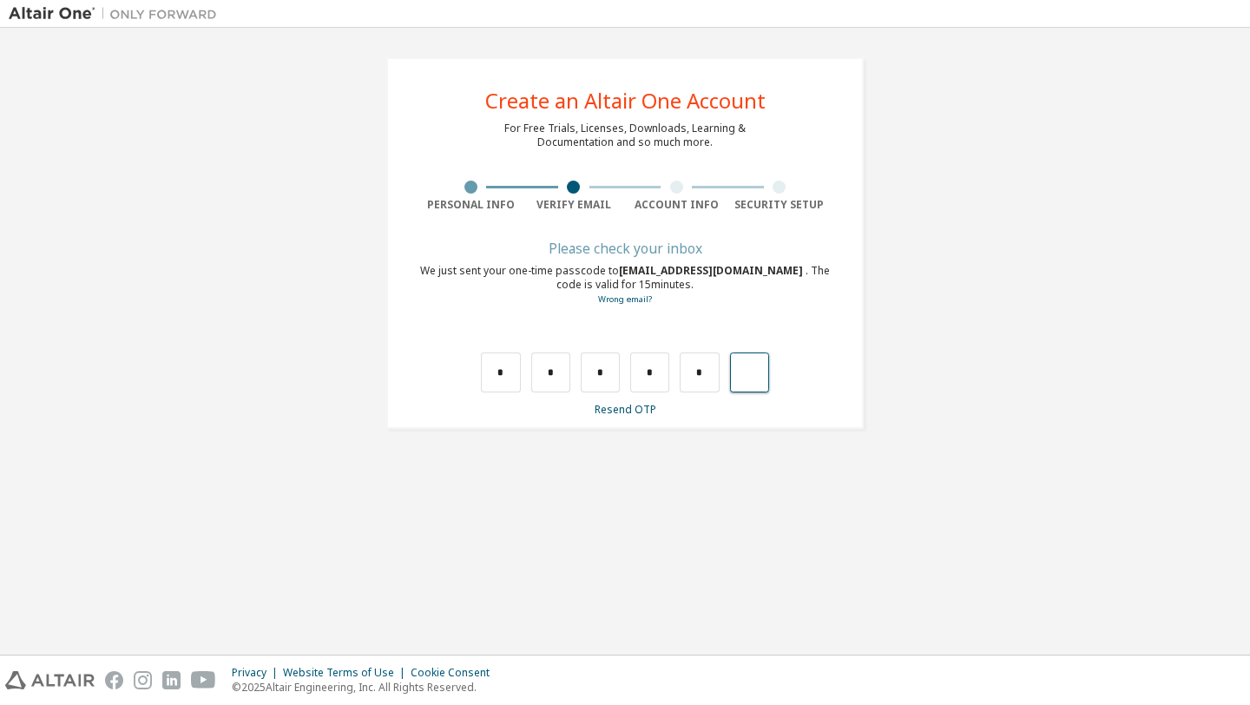
type input "*"
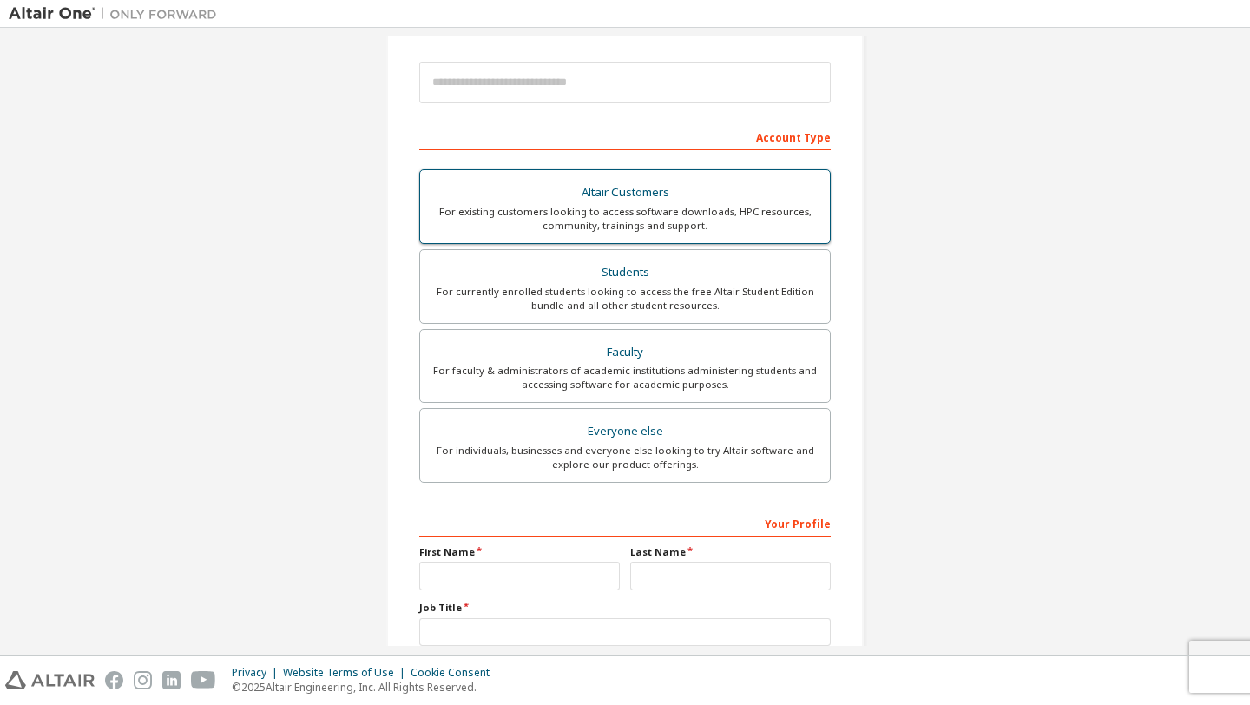
scroll to position [29, 0]
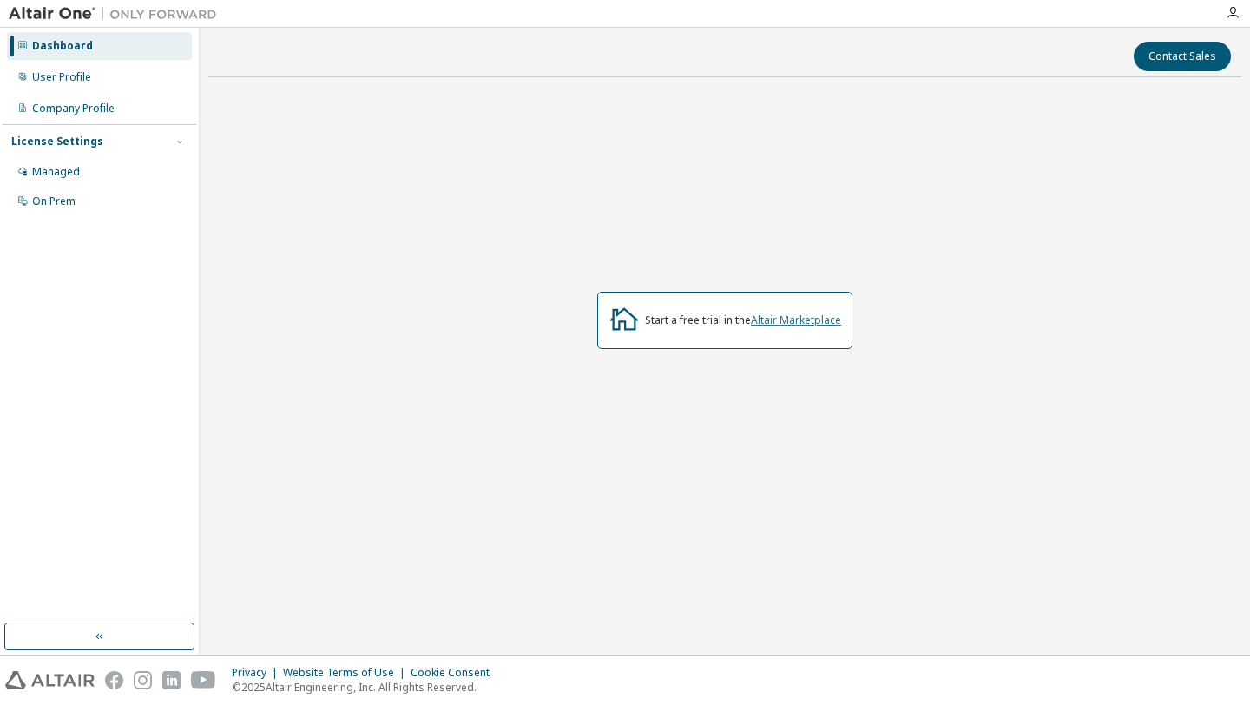
click at [794, 323] on link "Altair Marketplace" at bounding box center [796, 320] width 90 height 15
click at [811, 320] on link "Altair Marketplace" at bounding box center [796, 320] width 90 height 15
